Goal: Information Seeking & Learning: Learn about a topic

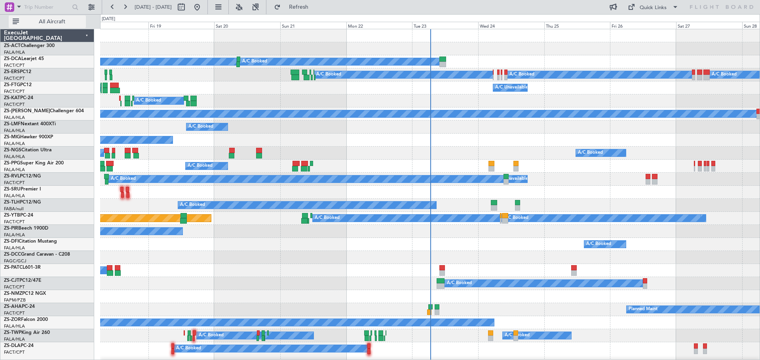
click at [62, 23] on span "All Aircraft" at bounding box center [52, 22] width 63 height 6
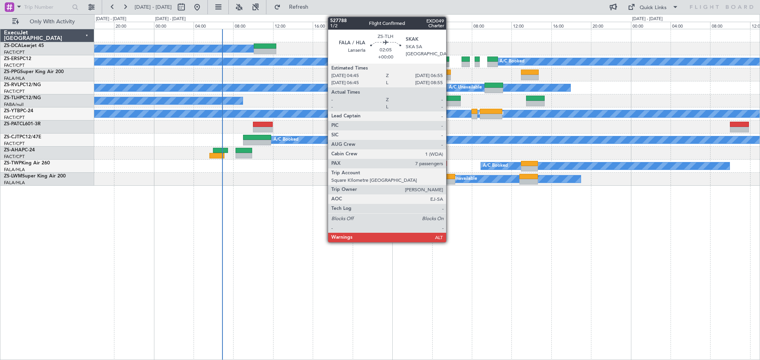
click at [449, 100] on div at bounding box center [450, 99] width 22 height 6
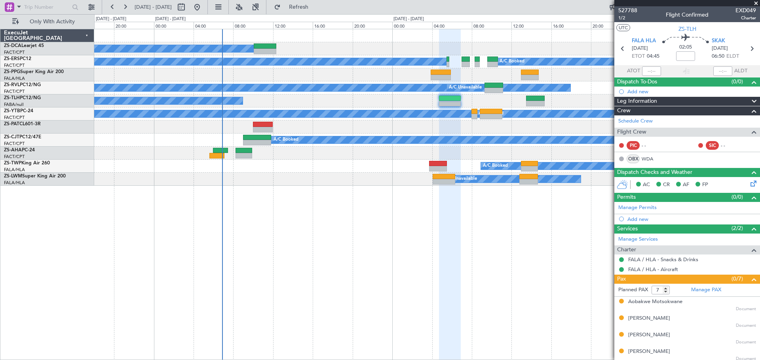
click at [756, 3] on span at bounding box center [756, 3] width 8 height 7
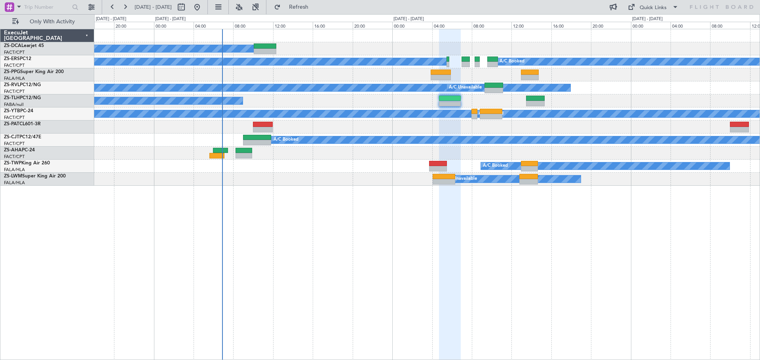
type input "0"
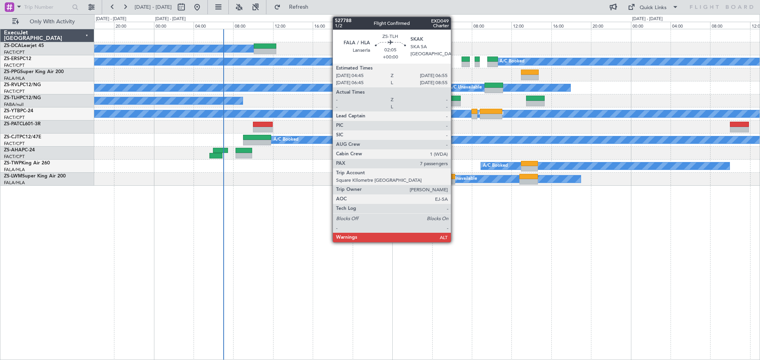
click at [454, 99] on div at bounding box center [450, 99] width 22 height 6
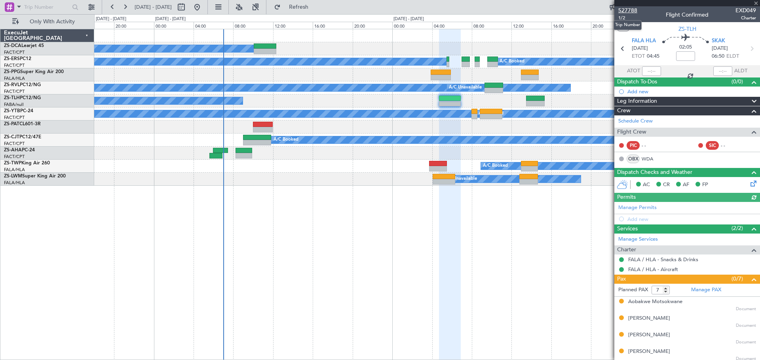
click at [623, 9] on span "527788" at bounding box center [627, 10] width 19 height 8
click at [758, 2] on span at bounding box center [756, 3] width 8 height 7
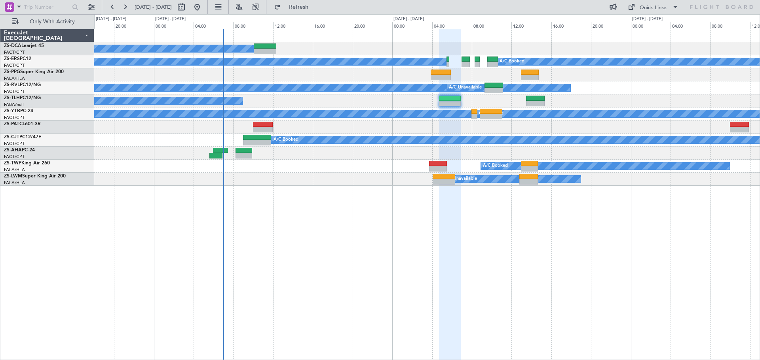
type input "0"
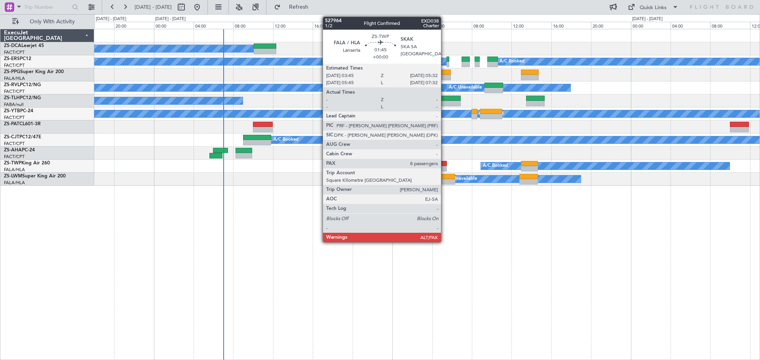
click at [444, 167] on div at bounding box center [438, 169] width 18 height 6
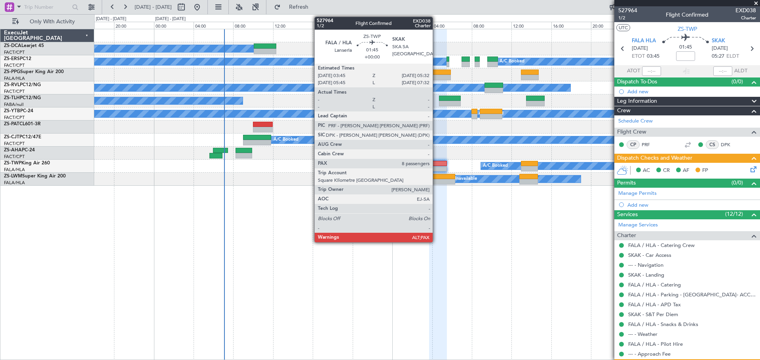
click at [436, 163] on div at bounding box center [438, 164] width 18 height 6
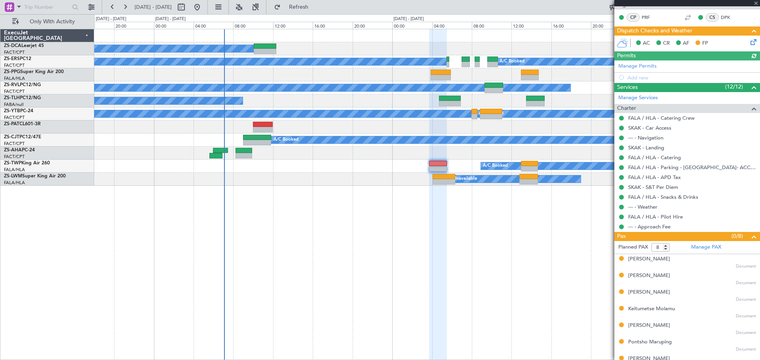
scroll to position [154, 0]
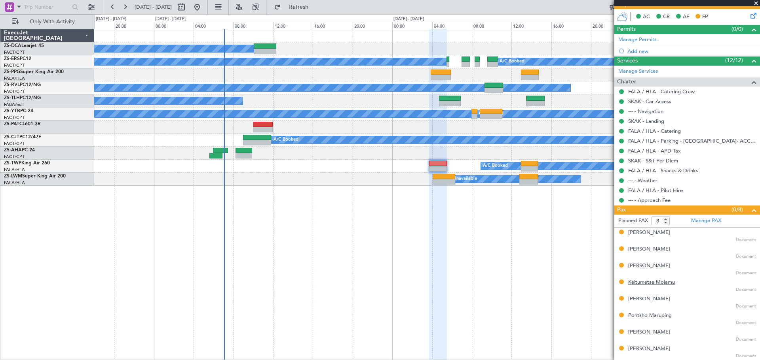
click at [641, 282] on div "Keitumetse Molamu" at bounding box center [651, 283] width 47 height 8
click at [645, 317] on div "Pontsho Maruping" at bounding box center [650, 316] width 44 height 8
click at [641, 330] on div "[PERSON_NAME]" at bounding box center [649, 333] width 42 height 8
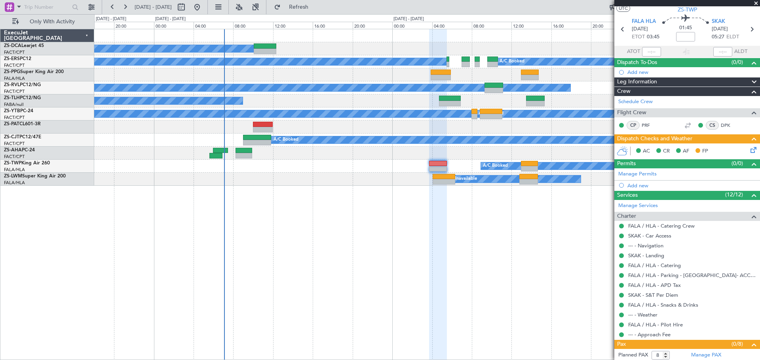
scroll to position [0, 0]
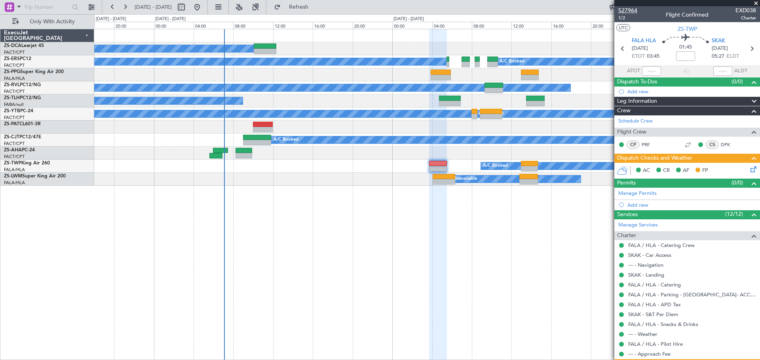
click at [632, 9] on span "527964" at bounding box center [627, 10] width 19 height 8
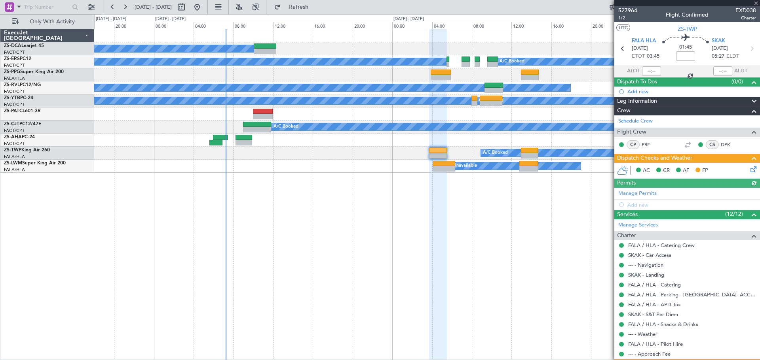
click at [756, 4] on div at bounding box center [687, 3] width 146 height 6
click at [756, 4] on span at bounding box center [756, 3] width 8 height 7
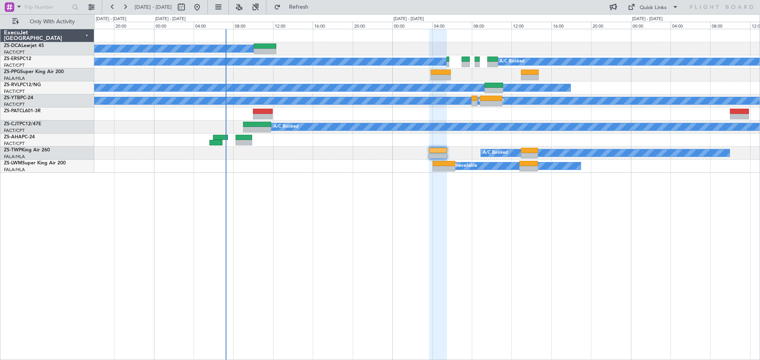
type input "0"
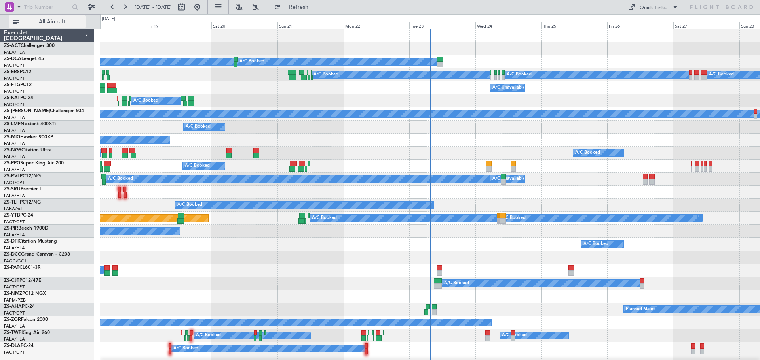
click at [45, 21] on span "All Aircraft" at bounding box center [52, 22] width 63 height 6
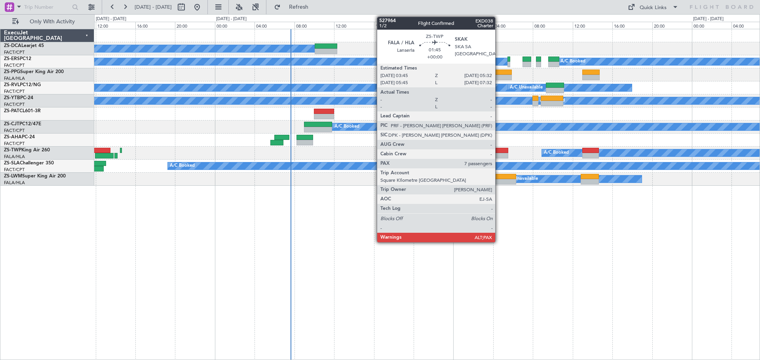
click at [499, 154] on div at bounding box center [499, 156] width 18 height 6
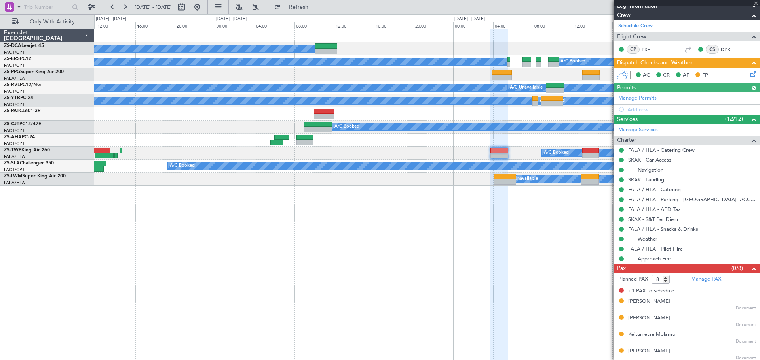
scroll to position [148, 0]
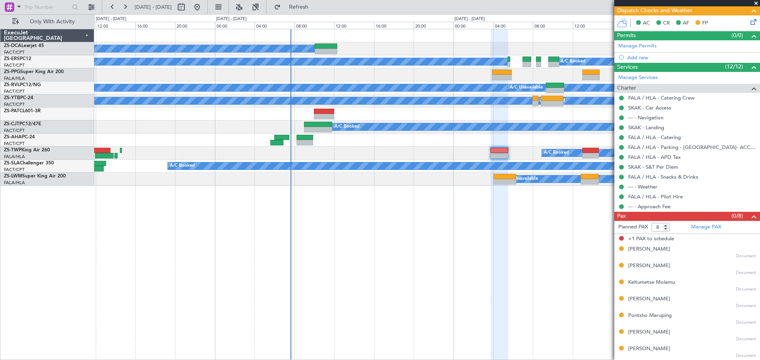
click at [756, 4] on span at bounding box center [756, 3] width 8 height 7
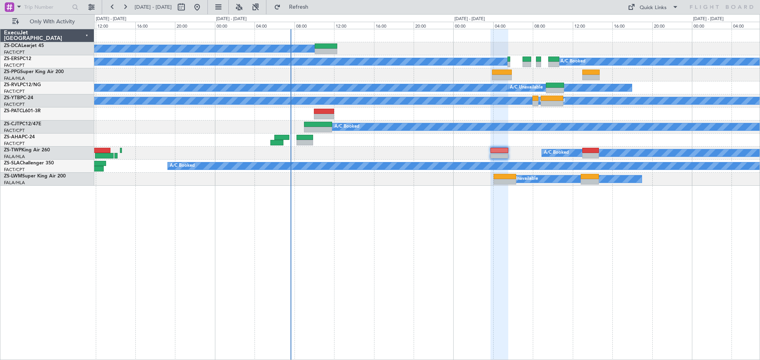
type input "0"
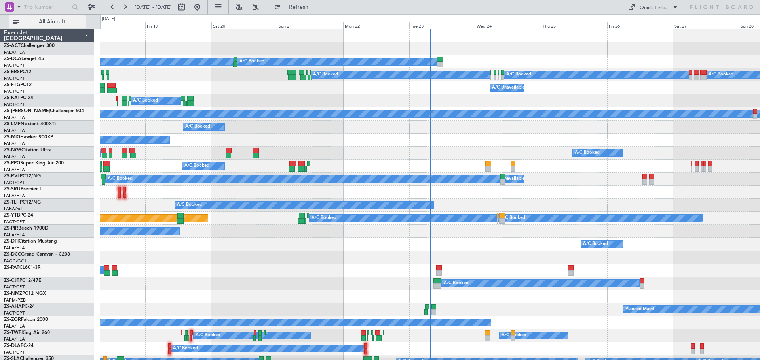
click at [63, 23] on span "All Aircraft" at bounding box center [52, 22] width 63 height 6
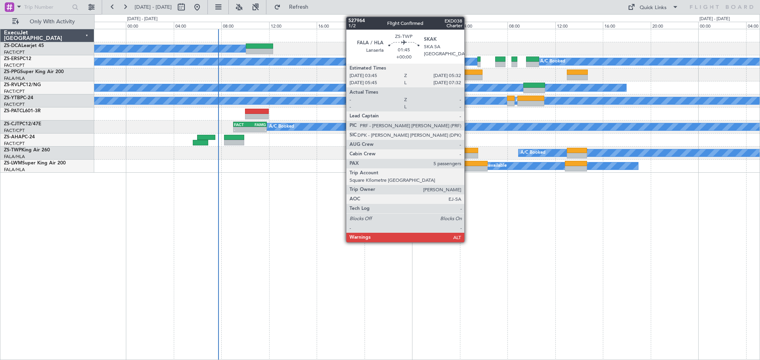
click at [468, 154] on div at bounding box center [466, 156] width 21 height 6
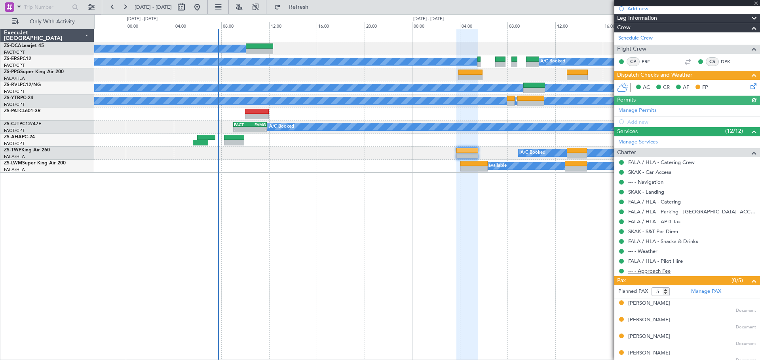
scroll to position [104, 0]
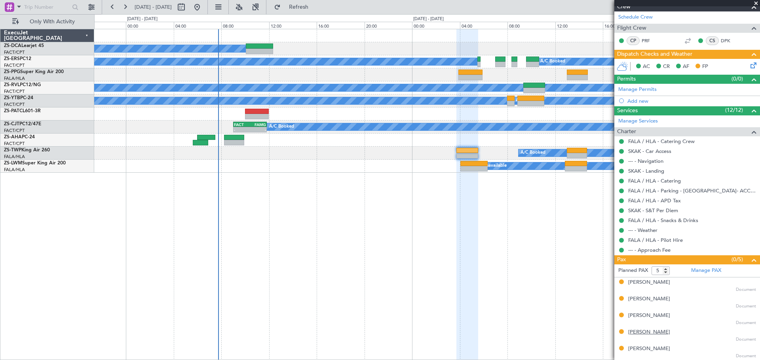
click at [637, 333] on div "[PERSON_NAME]" at bounding box center [649, 333] width 42 height 8
click at [755, 2] on span at bounding box center [756, 3] width 8 height 7
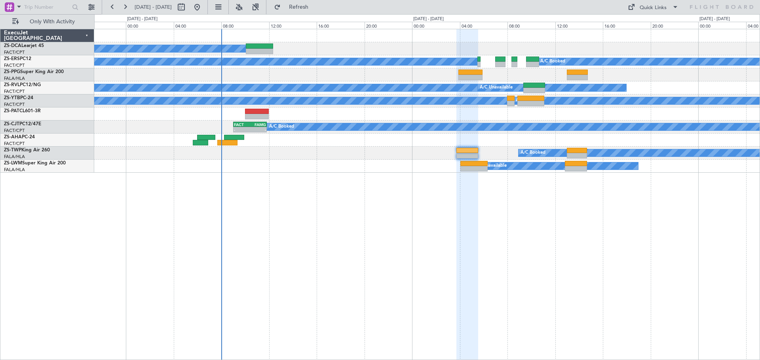
type input "0"
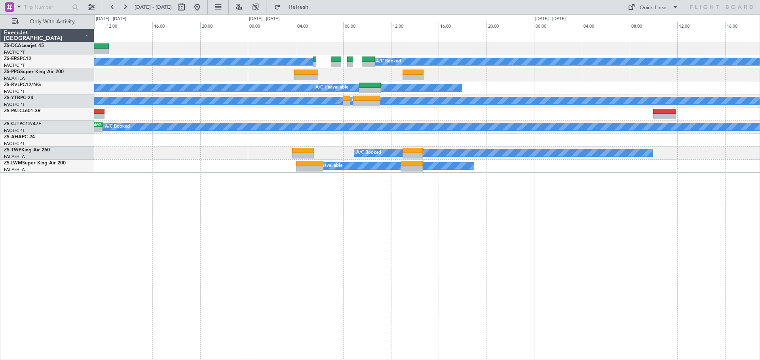
click at [463, 252] on div "A/C Booked A/C Booked A/C Booked A/C Booked A/C Unavailable A/C Booked A/C Book…" at bounding box center [426, 195] width 665 height 332
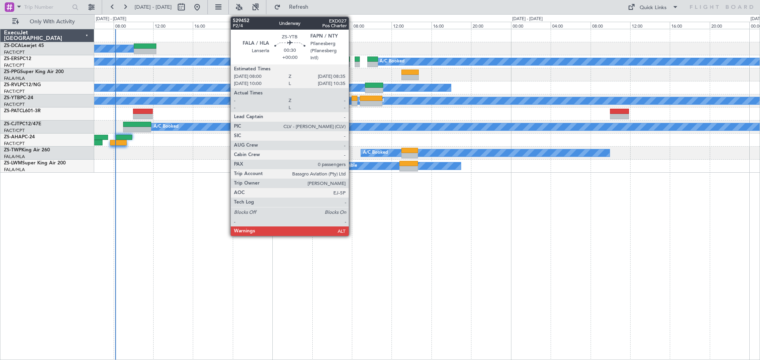
click at [352, 103] on div at bounding box center [354, 104] width 6 height 6
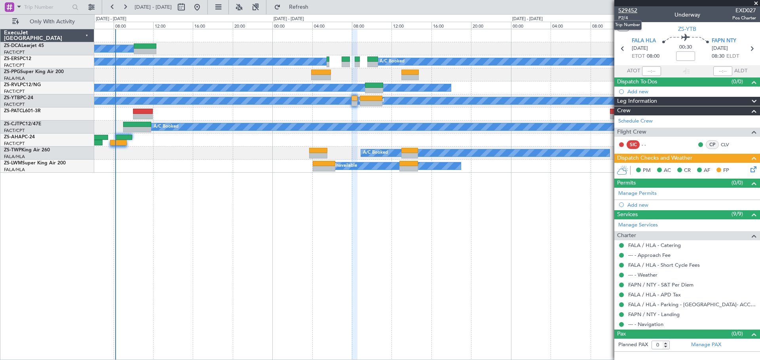
click at [633, 8] on span "529452" at bounding box center [627, 10] width 19 height 8
click at [755, 2] on span at bounding box center [756, 3] width 8 height 7
